Goal: Information Seeking & Learning: Learn about a topic

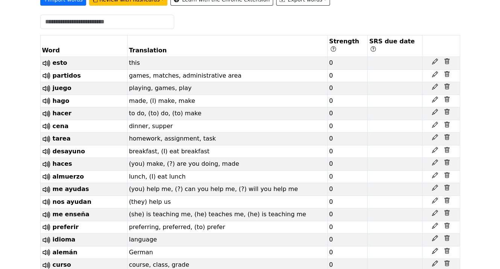
scroll to position [56, 0]
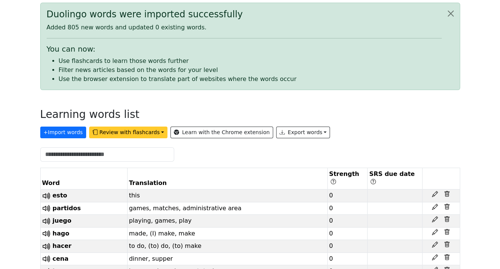
click at [120, 130] on button "Review with flashcards" at bounding box center [128, 132] width 78 height 12
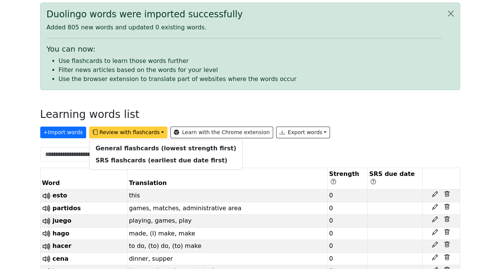
click at [151, 131] on button "Review with flashcards" at bounding box center [128, 132] width 78 height 12
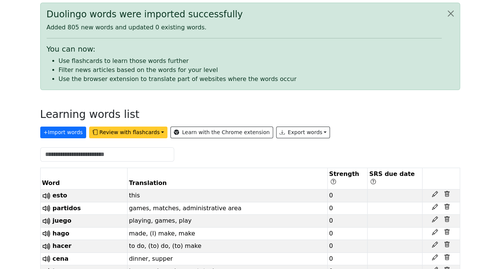
click at [151, 131] on button "Review with flashcards" at bounding box center [128, 132] width 78 height 12
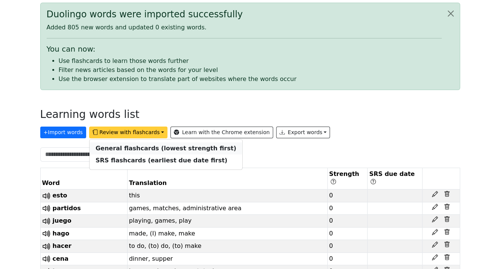
click at [140, 145] on strong "General flashcards (lowest strength first)" at bounding box center [166, 147] width 141 height 7
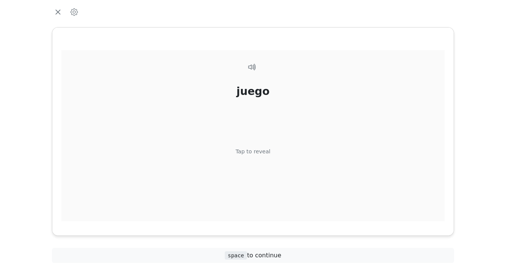
click at [262, 148] on div "Tap to reveal" at bounding box center [253, 151] width 35 height 8
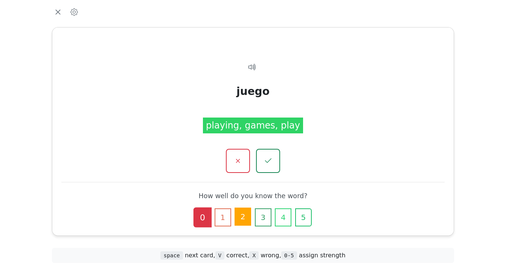
click at [245, 214] on button "2" at bounding box center [242, 216] width 17 height 18
click at [244, 215] on button "2" at bounding box center [242, 216] width 17 height 18
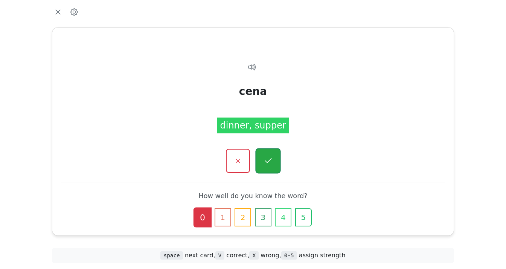
click at [268, 161] on icon "button" at bounding box center [267, 160] width 7 height 5
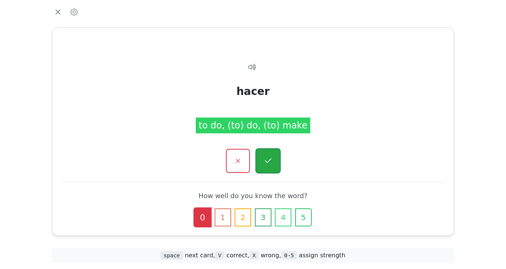
click at [265, 155] on button "button" at bounding box center [267, 160] width 25 height 25
click at [263, 157] on button "button" at bounding box center [267, 160] width 25 height 25
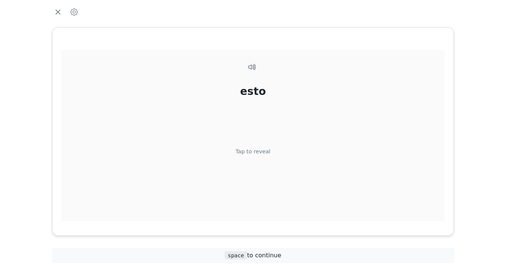
click at [257, 148] on div "Tap to reveal" at bounding box center [253, 151] width 35 height 8
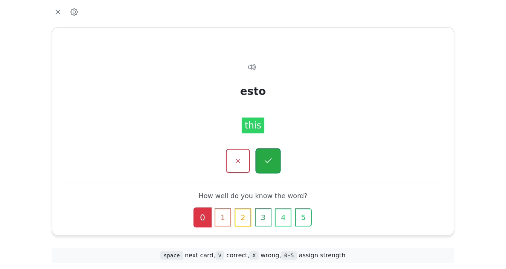
click at [269, 158] on icon "button" at bounding box center [267, 160] width 9 height 9
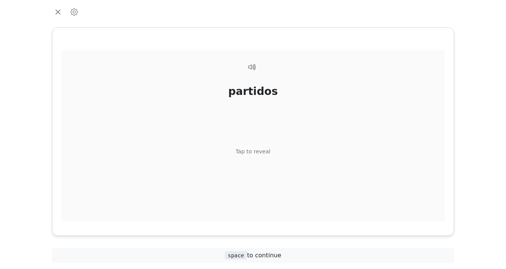
click at [251, 152] on div "Tap to reveal" at bounding box center [253, 151] width 35 height 8
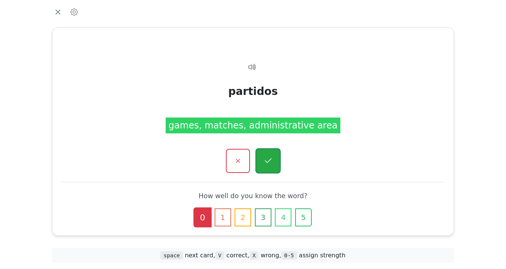
click at [269, 161] on icon "button" at bounding box center [267, 160] width 9 height 9
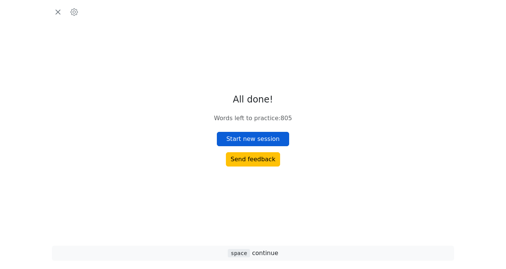
click at [248, 138] on button "Start new session" at bounding box center [253, 139] width 72 height 14
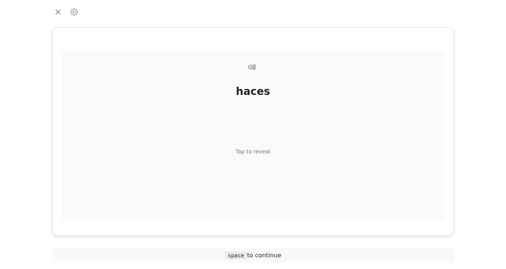
click at [260, 150] on div "Tap to reveal" at bounding box center [253, 151] width 35 height 8
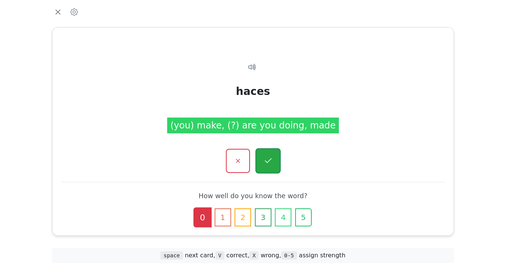
click at [265, 158] on icon "button" at bounding box center [267, 160] width 9 height 9
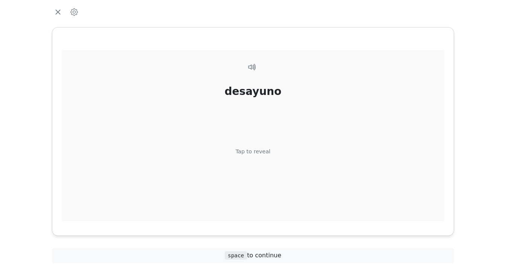
click at [255, 149] on div "Tap to reveal" at bounding box center [253, 151] width 35 height 8
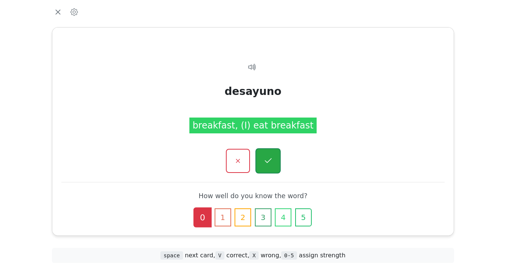
click at [265, 161] on icon "button" at bounding box center [267, 160] width 7 height 5
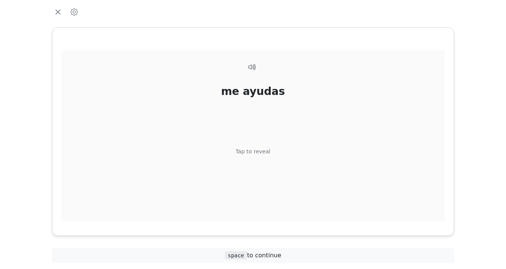
click at [253, 149] on div "Tap to reveal" at bounding box center [253, 151] width 35 height 8
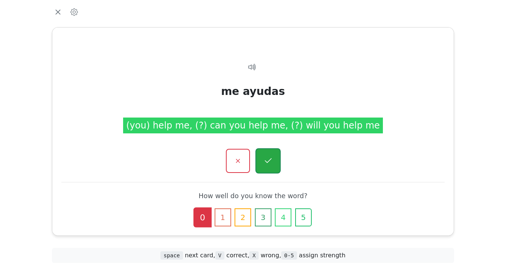
click at [268, 158] on icon "button" at bounding box center [267, 160] width 9 height 9
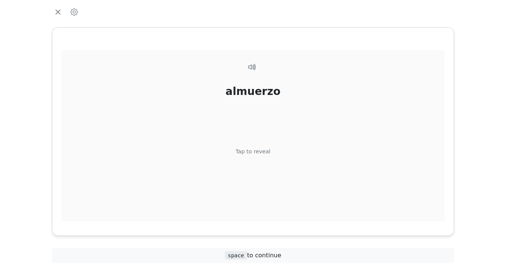
click at [257, 149] on div "Tap to reveal" at bounding box center [253, 151] width 35 height 8
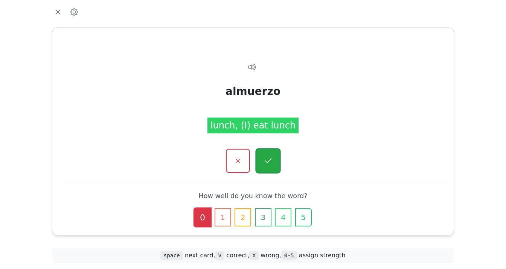
click at [269, 154] on button "button" at bounding box center [267, 160] width 25 height 25
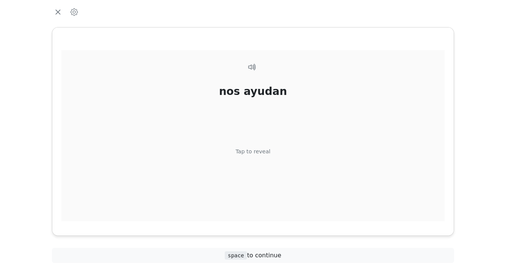
click at [248, 146] on div "nos ayudan Tap to reveal" at bounding box center [252, 144] width 383 height 188
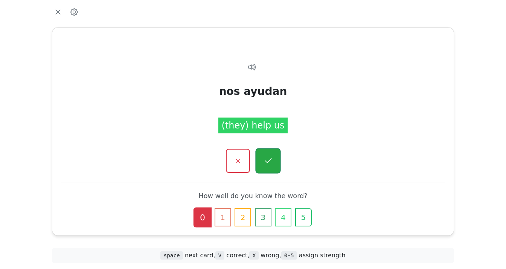
click at [268, 158] on icon "button" at bounding box center [267, 160] width 9 height 9
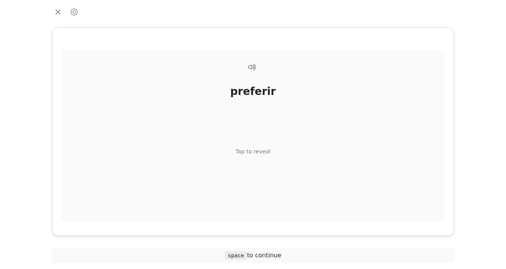
click at [251, 152] on div "Tap to reveal" at bounding box center [253, 151] width 35 height 8
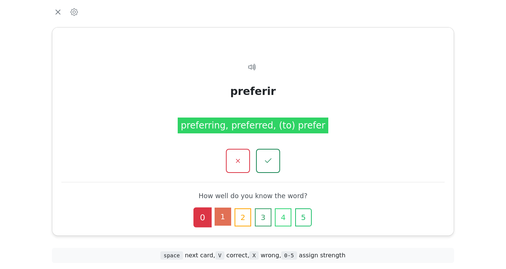
click at [226, 216] on button "1" at bounding box center [222, 216] width 17 height 18
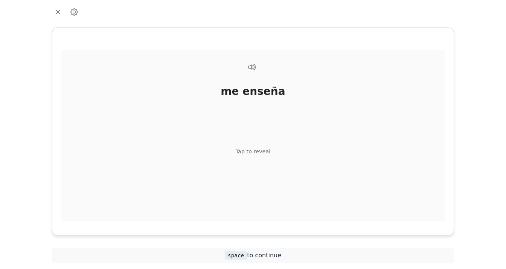
click at [257, 151] on div "Tap to reveal" at bounding box center [253, 151] width 35 height 8
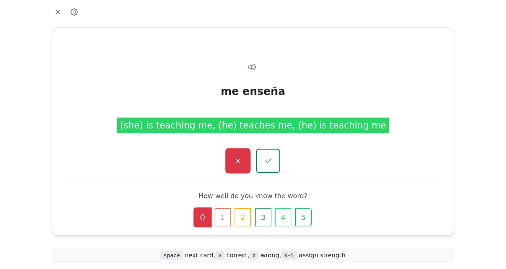
click at [237, 157] on icon "button" at bounding box center [237, 160] width 9 height 9
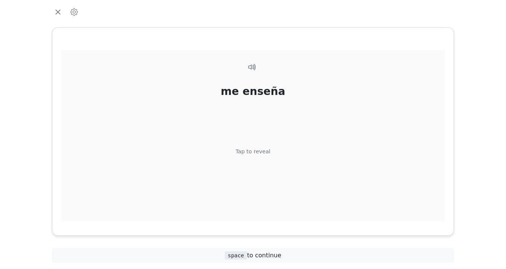
click at [254, 155] on div "Tap to reveal" at bounding box center [253, 151] width 35 height 8
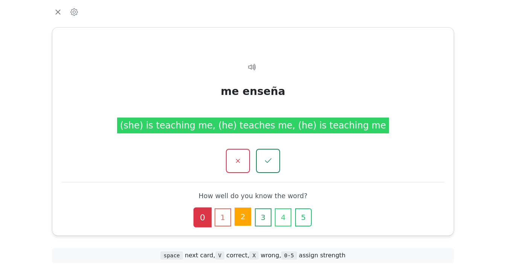
click at [241, 213] on button "2" at bounding box center [242, 216] width 17 height 18
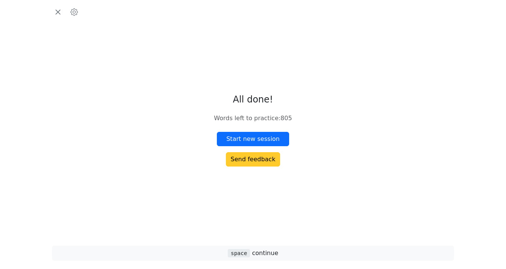
click at [257, 155] on button "Send feedback" at bounding box center [253, 159] width 55 height 14
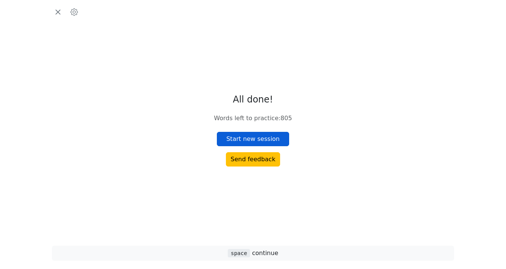
click at [250, 135] on button "Start new session" at bounding box center [253, 139] width 72 height 14
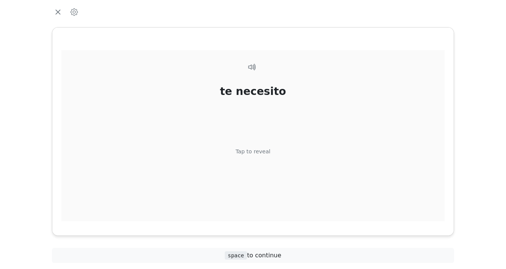
click at [251, 149] on div "Tap to reveal" at bounding box center [253, 151] width 35 height 8
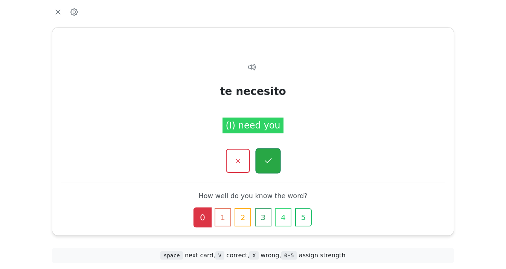
click at [271, 160] on icon "button" at bounding box center [267, 160] width 9 height 9
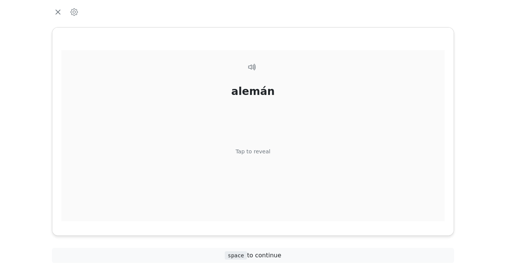
click at [263, 149] on div "Tap to reveal" at bounding box center [253, 151] width 35 height 8
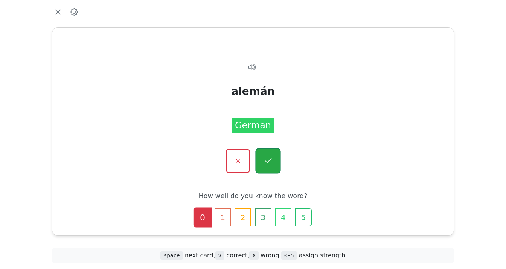
click at [270, 158] on icon "button" at bounding box center [267, 160] width 9 height 9
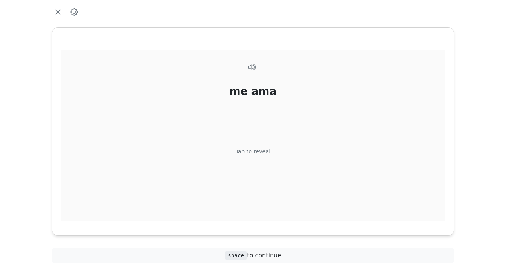
click at [259, 147] on div "Tap to reveal" at bounding box center [253, 151] width 35 height 8
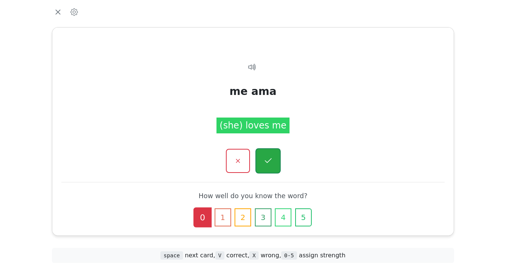
click at [267, 158] on icon "button" at bounding box center [267, 160] width 9 height 9
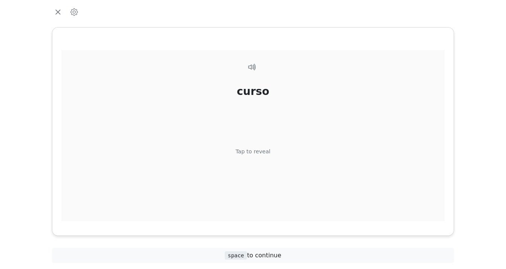
click at [260, 149] on div "Tap to reveal" at bounding box center [253, 151] width 35 height 8
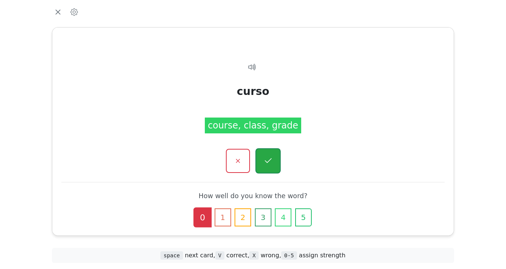
click at [273, 157] on button "button" at bounding box center [267, 160] width 25 height 25
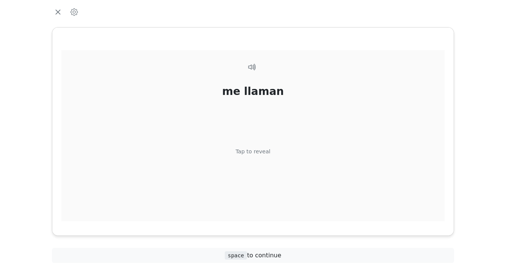
click at [251, 147] on div "Tap to reveal" at bounding box center [253, 151] width 35 height 8
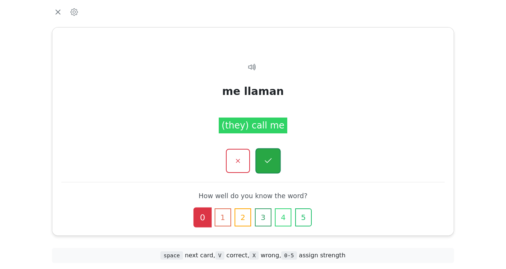
click at [266, 158] on icon "button" at bounding box center [267, 160] width 9 height 9
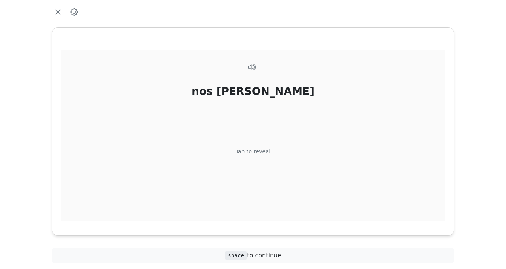
click at [256, 148] on div "Tap to reveal" at bounding box center [253, 151] width 35 height 8
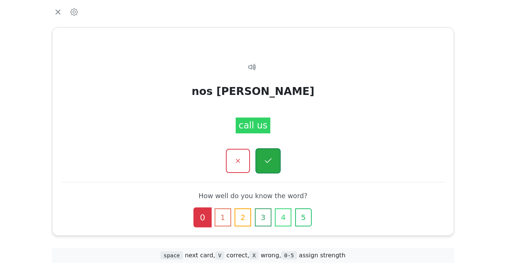
click at [266, 156] on icon "button" at bounding box center [267, 160] width 9 height 9
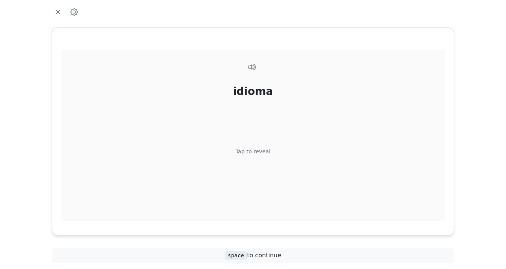
click at [249, 150] on div "Tap to reveal" at bounding box center [253, 151] width 35 height 8
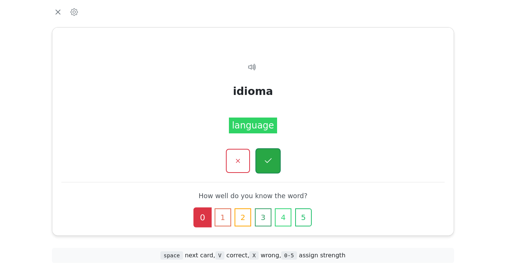
click at [269, 155] on button "button" at bounding box center [267, 160] width 25 height 25
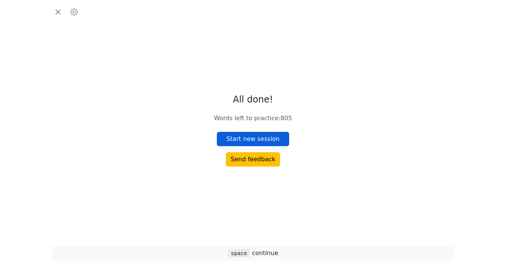
click at [249, 138] on button "Start new session" at bounding box center [253, 139] width 72 height 14
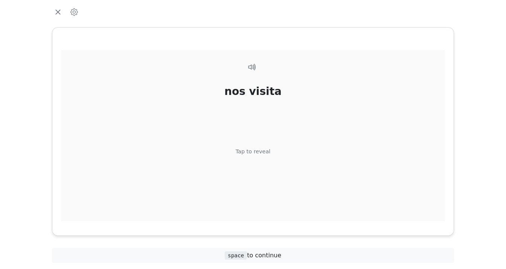
click at [251, 149] on div "Tap to reveal" at bounding box center [253, 151] width 35 height 8
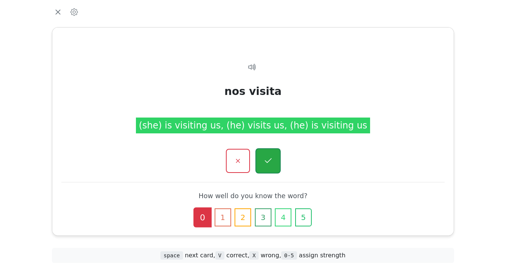
click at [269, 157] on icon "button" at bounding box center [267, 160] width 9 height 9
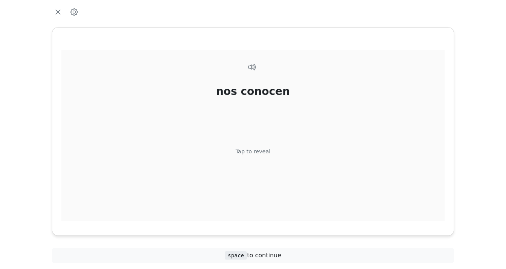
click at [260, 149] on div "Tap to reveal" at bounding box center [253, 151] width 35 height 8
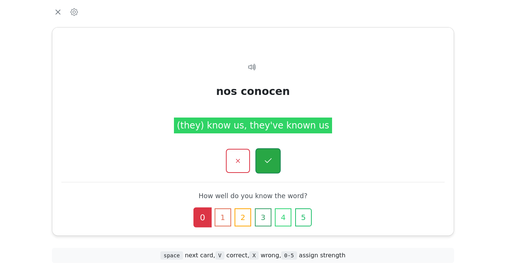
click at [269, 155] on button "button" at bounding box center [267, 160] width 25 height 25
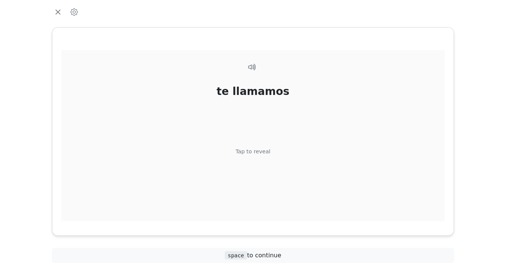
click at [255, 144] on div "te llamamos Tap to reveal" at bounding box center [252, 144] width 383 height 188
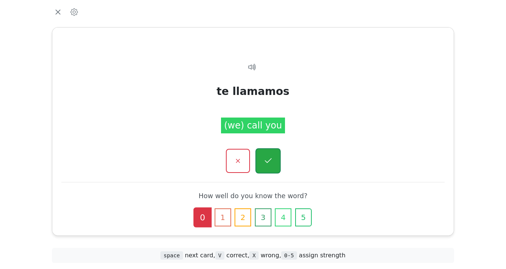
click at [271, 161] on icon "button" at bounding box center [267, 160] width 9 height 9
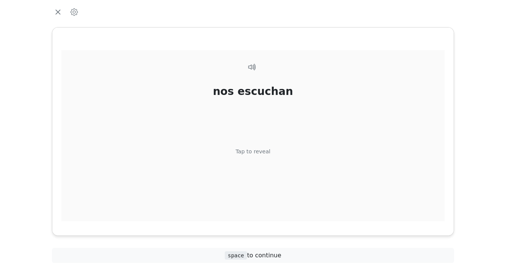
click at [251, 150] on div "Tap to reveal" at bounding box center [253, 151] width 35 height 8
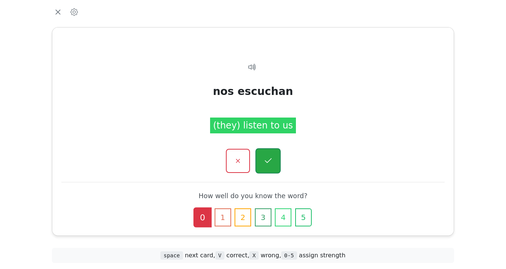
click at [275, 160] on button "button" at bounding box center [267, 160] width 25 height 25
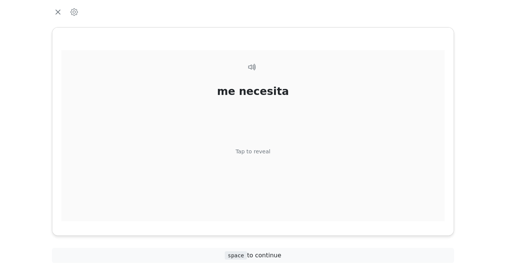
click at [250, 149] on div "Tap to reveal" at bounding box center [253, 151] width 35 height 8
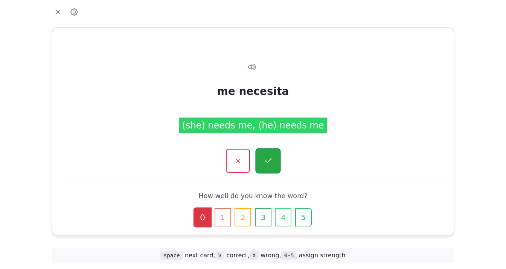
click at [268, 158] on icon "button" at bounding box center [267, 160] width 9 height 9
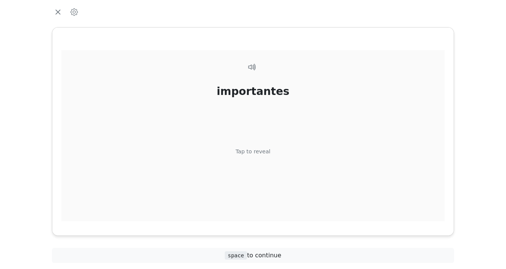
click at [254, 150] on div "Tap to reveal" at bounding box center [253, 151] width 35 height 8
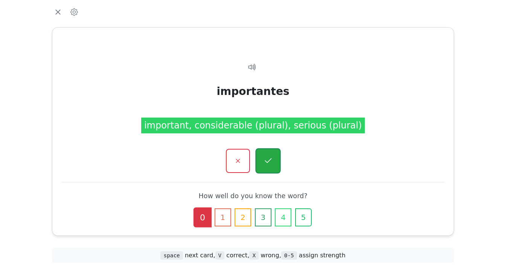
click at [270, 157] on icon "button" at bounding box center [267, 160] width 9 height 9
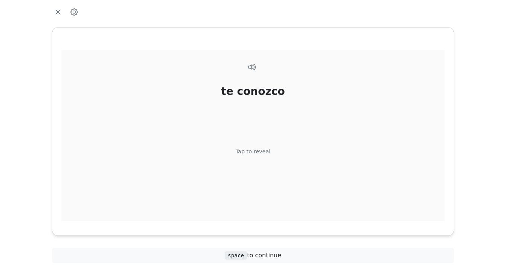
click at [254, 148] on div "Tap to reveal" at bounding box center [253, 151] width 35 height 8
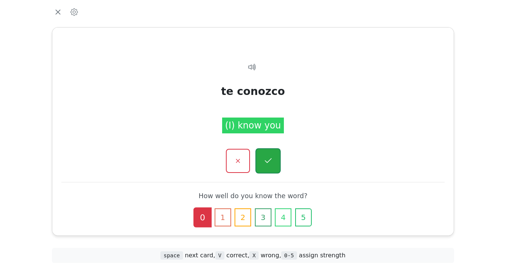
click at [274, 160] on button "button" at bounding box center [267, 160] width 25 height 25
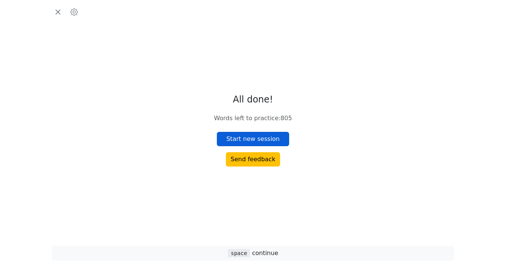
click at [256, 134] on button "Start new session" at bounding box center [253, 139] width 72 height 14
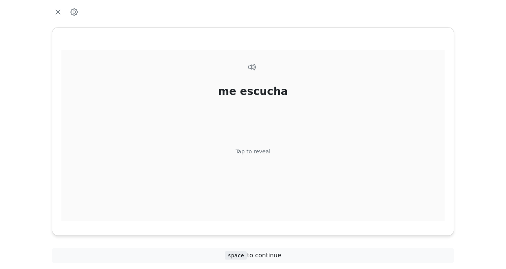
click at [258, 148] on div "Tap to reveal" at bounding box center [253, 151] width 35 height 8
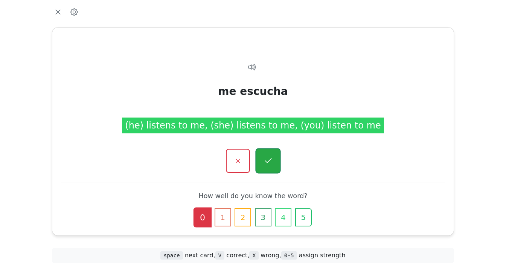
click at [270, 159] on icon "button" at bounding box center [267, 160] width 7 height 5
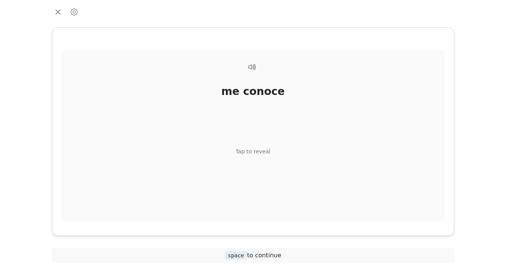
click at [257, 150] on div "Tap to reveal" at bounding box center [253, 151] width 35 height 8
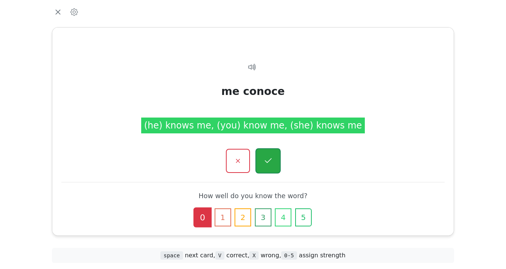
click at [271, 157] on icon "button" at bounding box center [267, 160] width 9 height 9
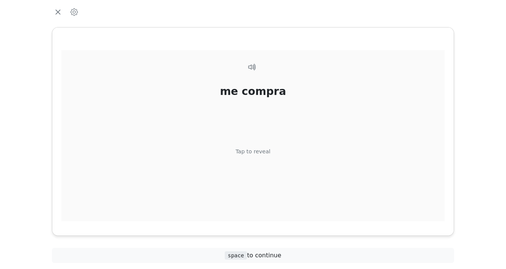
click at [255, 149] on div "Tap to reveal" at bounding box center [253, 151] width 35 height 8
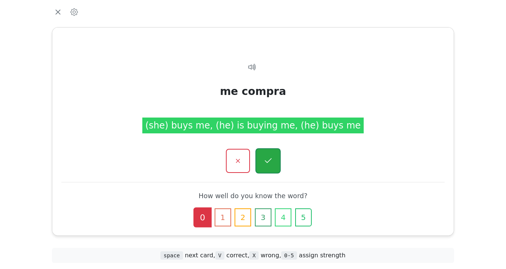
click at [269, 157] on icon "button" at bounding box center [267, 160] width 9 height 9
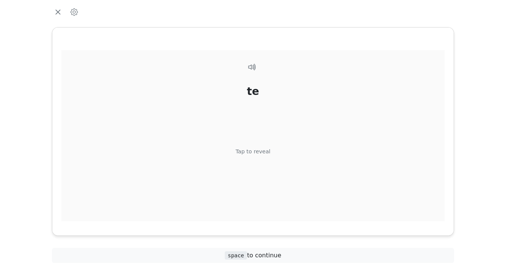
click at [260, 149] on div "Tap to reveal" at bounding box center [253, 151] width 35 height 8
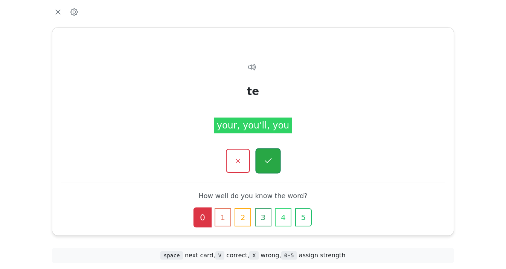
click at [269, 159] on icon "button" at bounding box center [267, 160] width 9 height 9
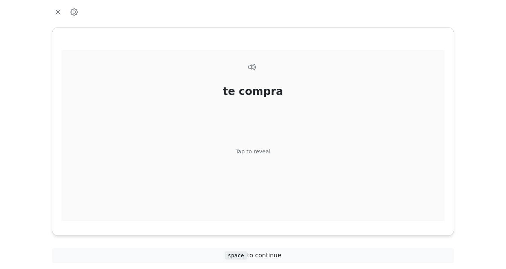
click at [254, 149] on div "Tap to reveal" at bounding box center [253, 151] width 35 height 8
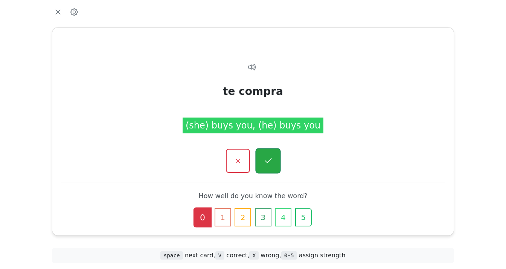
click at [273, 157] on button "button" at bounding box center [267, 160] width 25 height 25
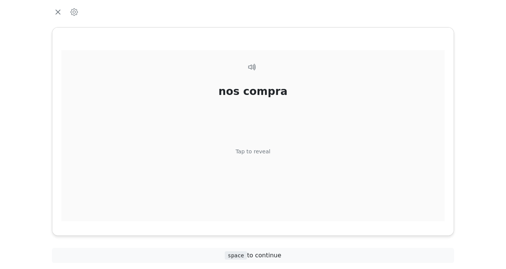
click at [253, 148] on div "Tap to reveal" at bounding box center [253, 151] width 35 height 8
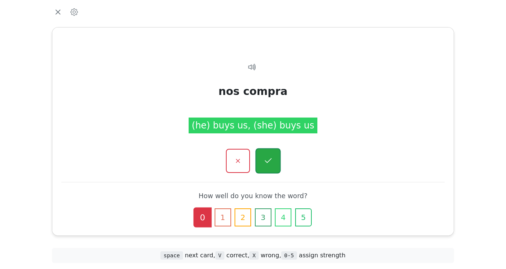
click at [269, 158] on icon "button" at bounding box center [267, 160] width 9 height 9
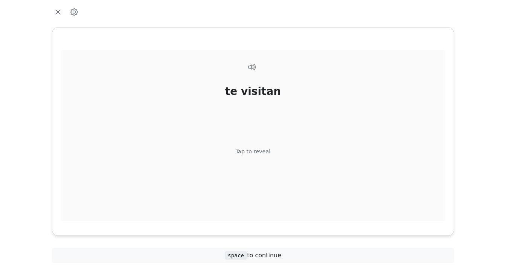
click at [255, 147] on div "Tap to reveal" at bounding box center [253, 151] width 35 height 8
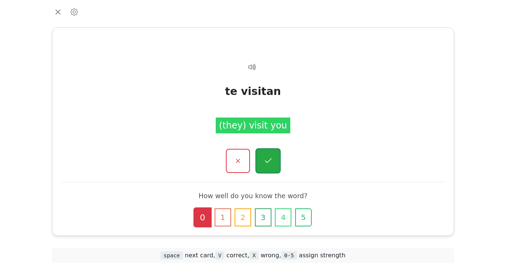
click at [271, 160] on icon "button" at bounding box center [267, 160] width 9 height 9
